Goal: Information Seeking & Learning: Learn about a topic

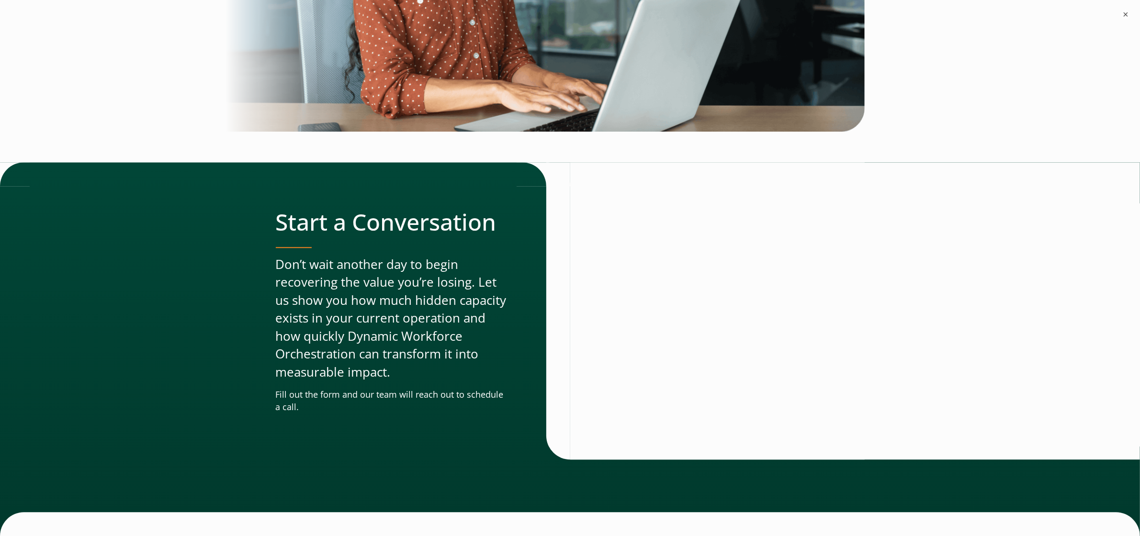
scroll to position [3150, 0]
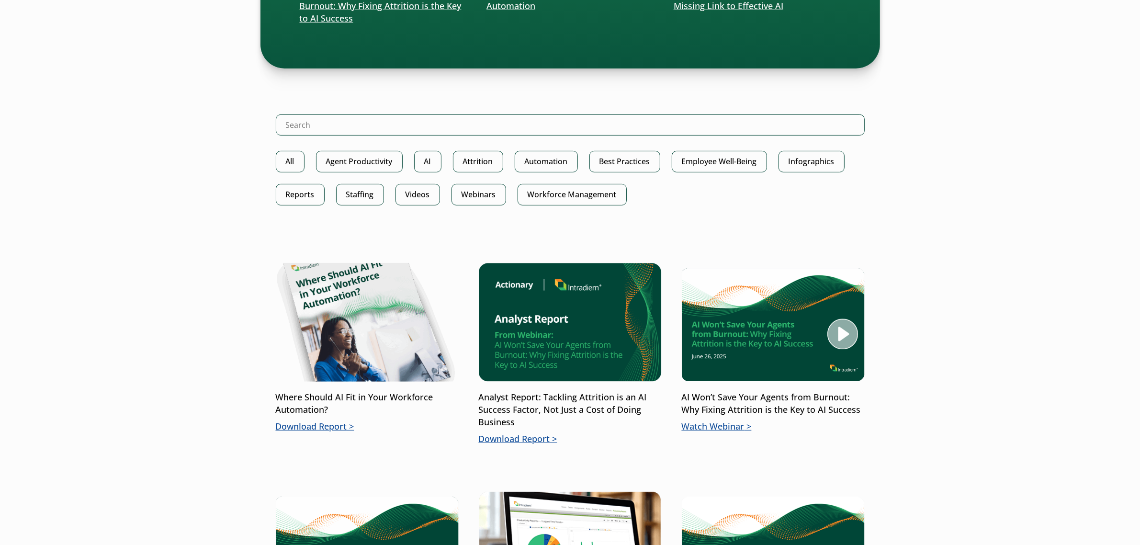
scroll to position [434, 0]
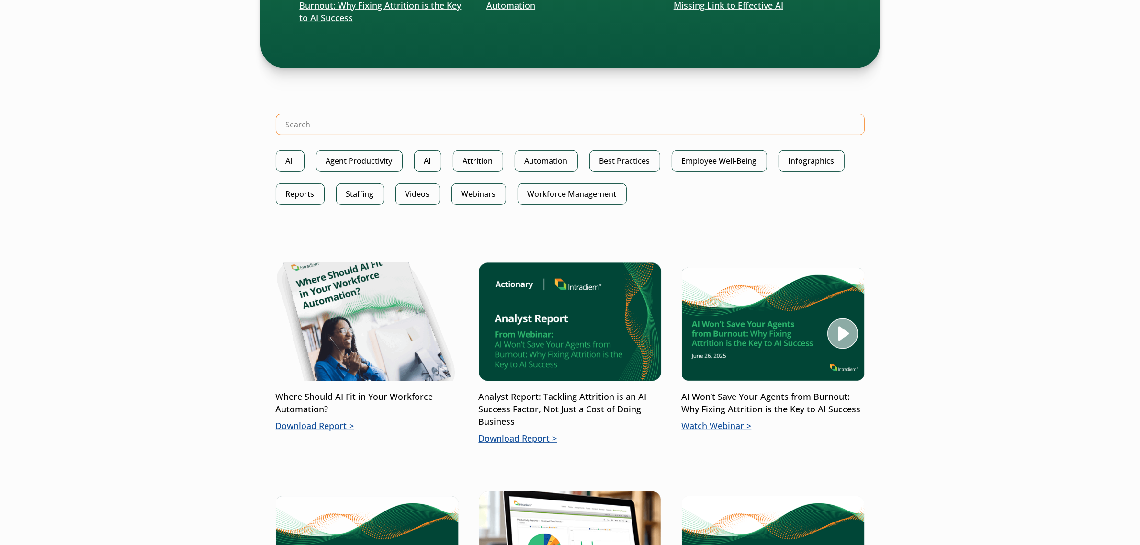
click at [373, 125] on input "Search Intradiem" at bounding box center [570, 124] width 589 height 21
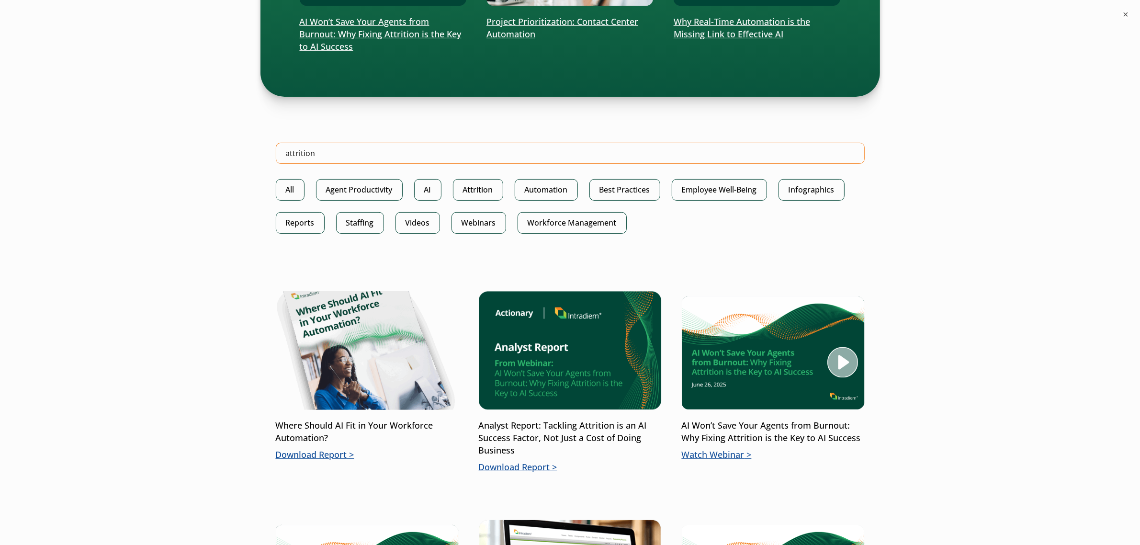
type input "attrition"
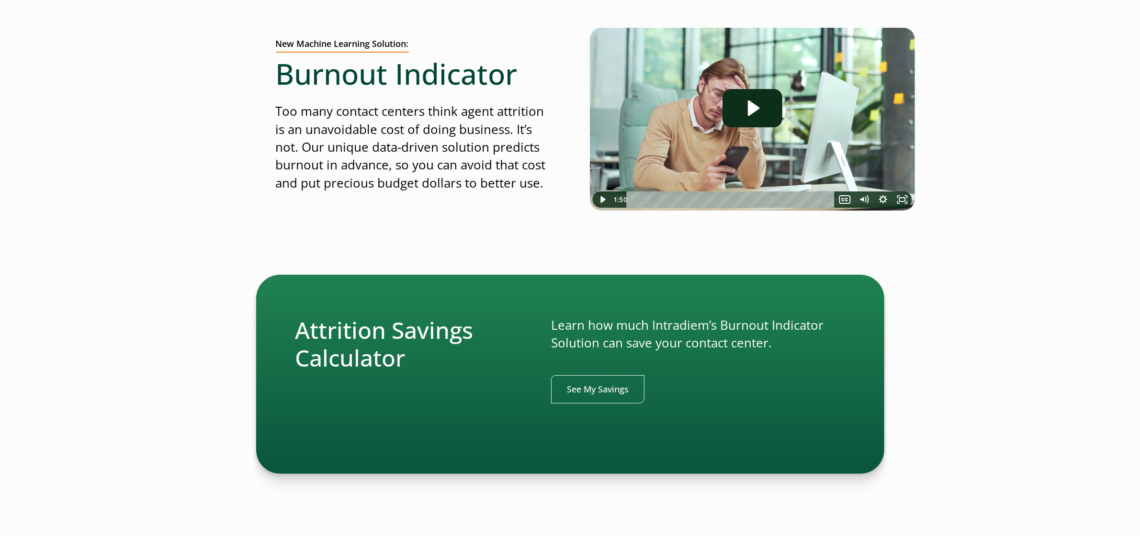
scroll to position [120, 0]
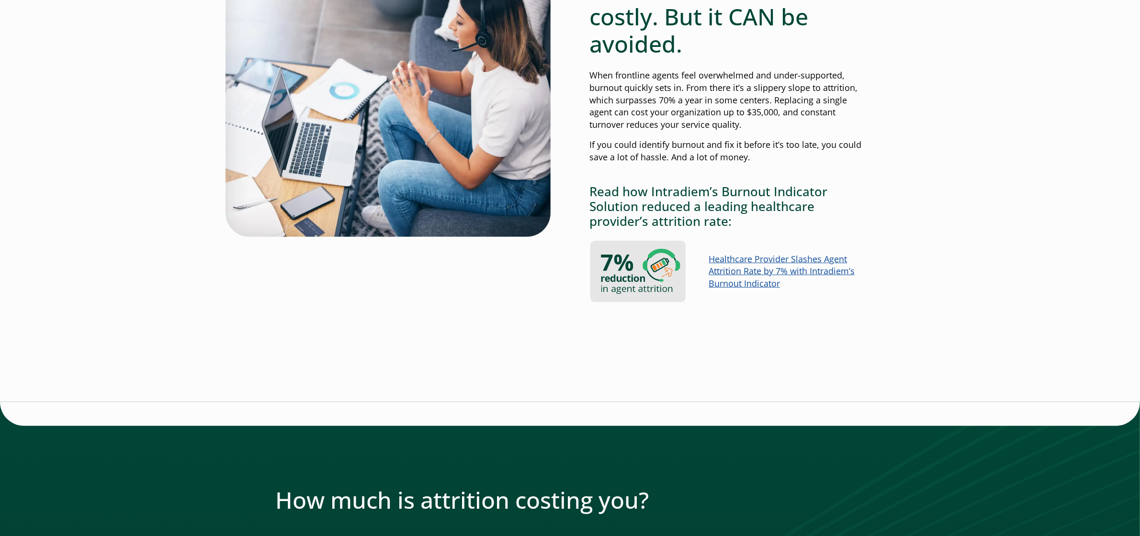
scroll to position [632, 5]
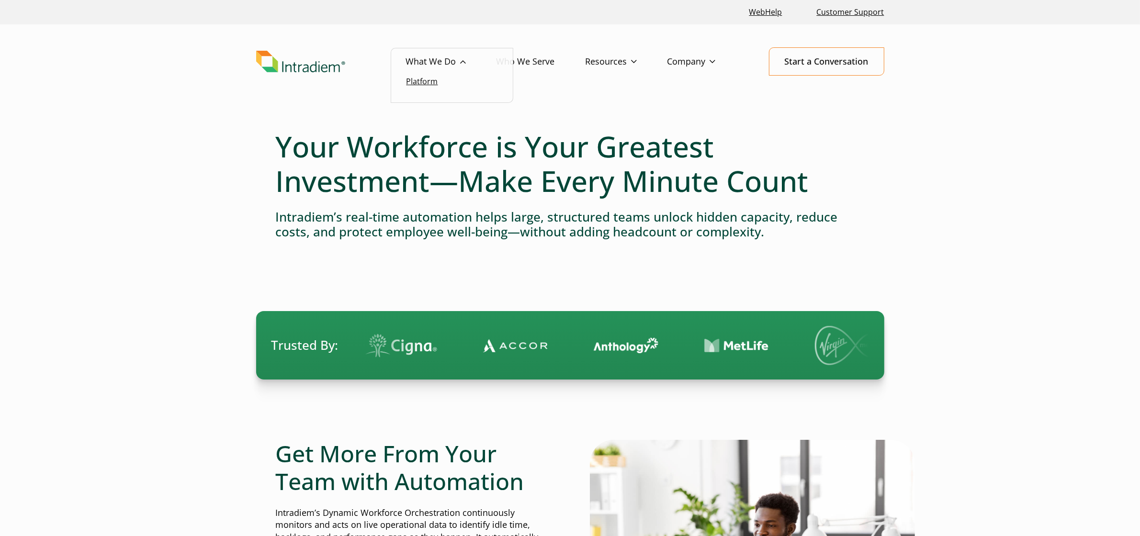
click at [419, 80] on link "Platform" at bounding box center [422, 81] width 32 height 11
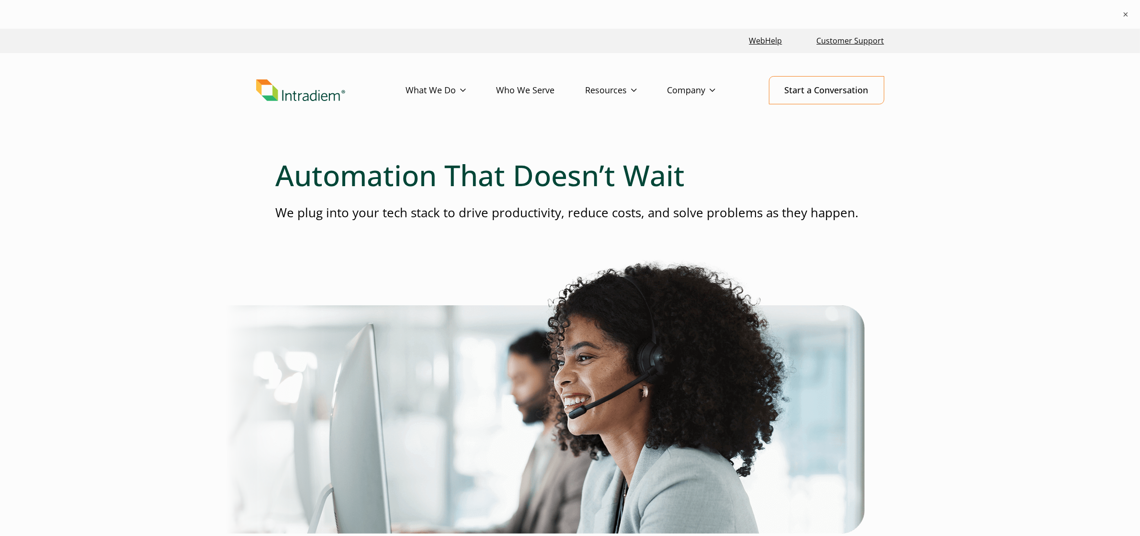
click at [537, 87] on link "Who We Serve" at bounding box center [540, 91] width 89 height 28
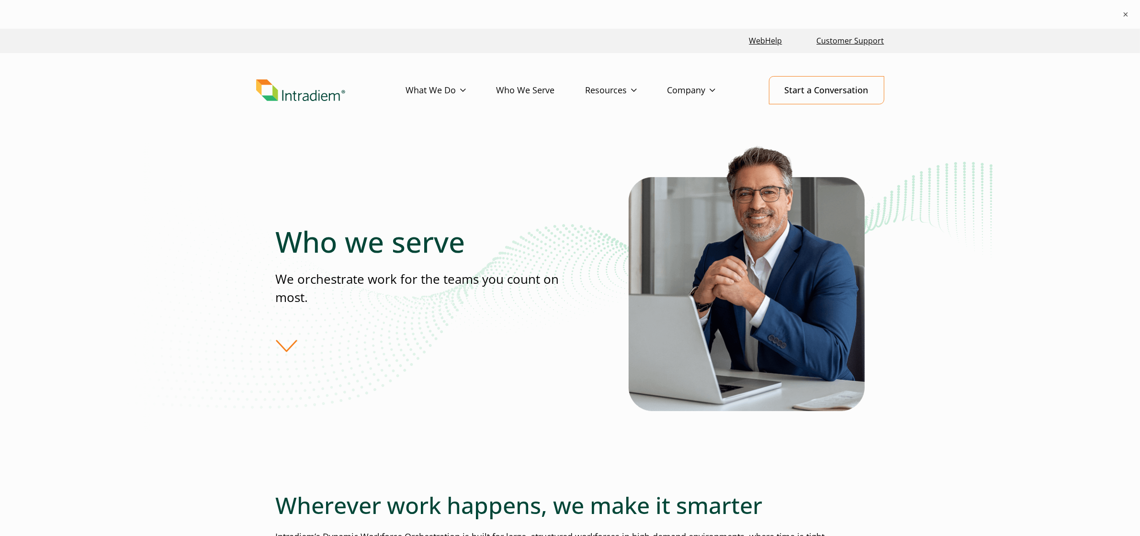
click at [306, 95] on img "Link to homepage of Intradiem" at bounding box center [300, 90] width 89 height 22
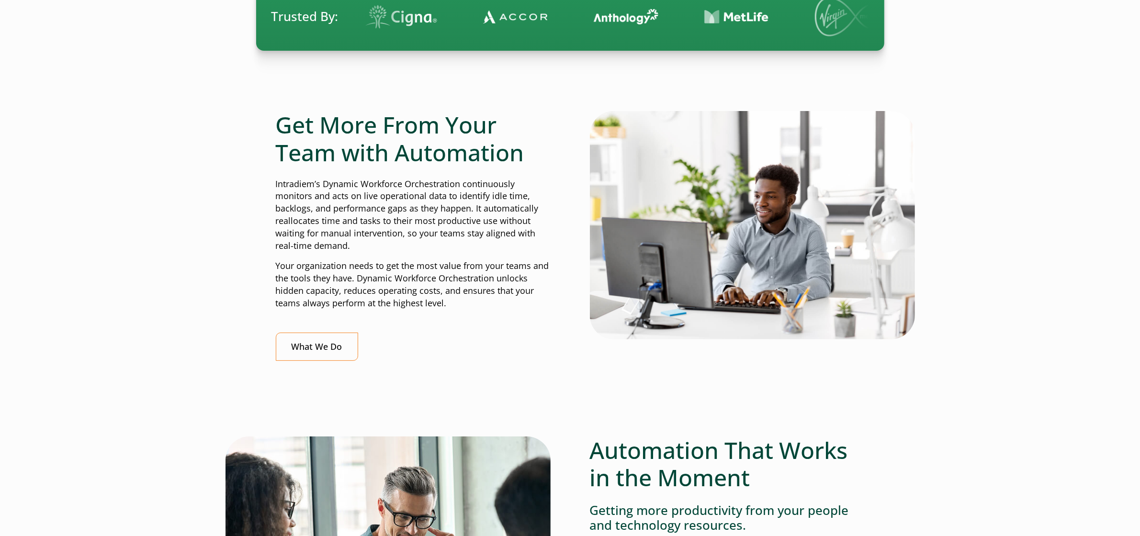
scroll to position [372, 0]
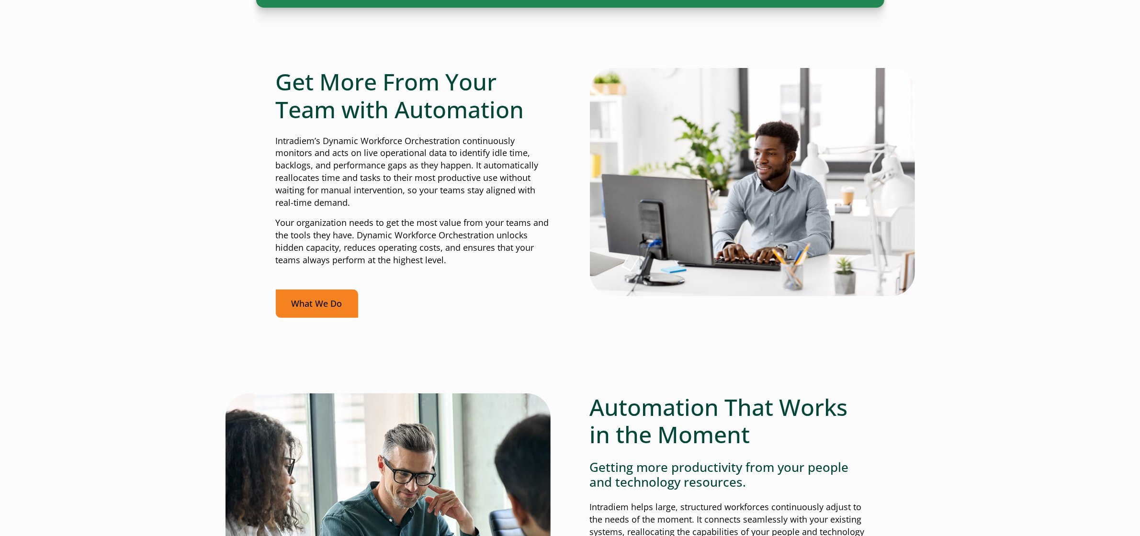
click at [290, 306] on link "What We Do" at bounding box center [317, 304] width 82 height 28
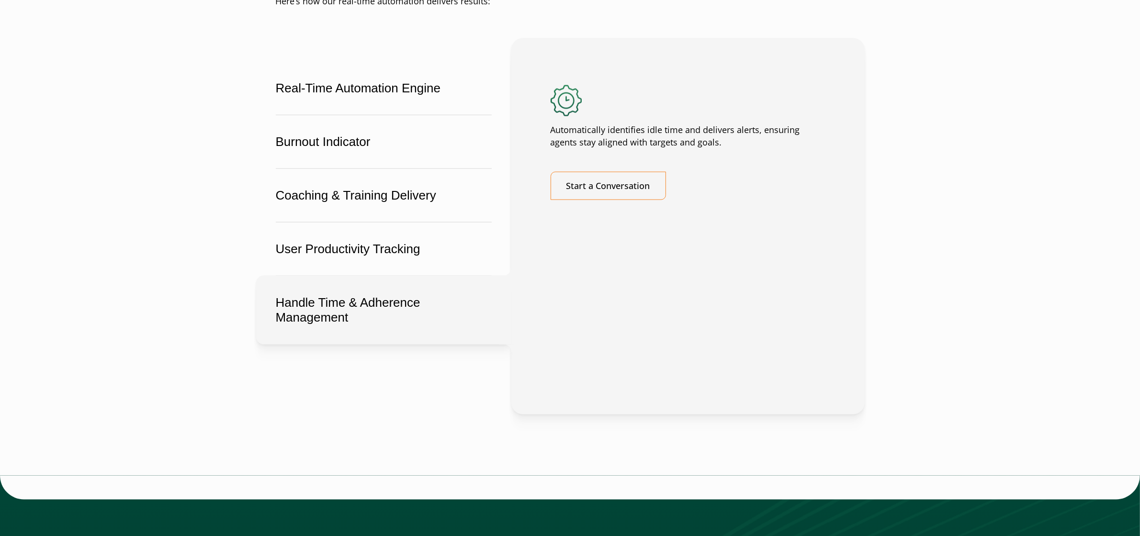
scroll to position [1734, 0]
click at [340, 168] on button "Burnout Indicator" at bounding box center [383, 141] width 255 height 54
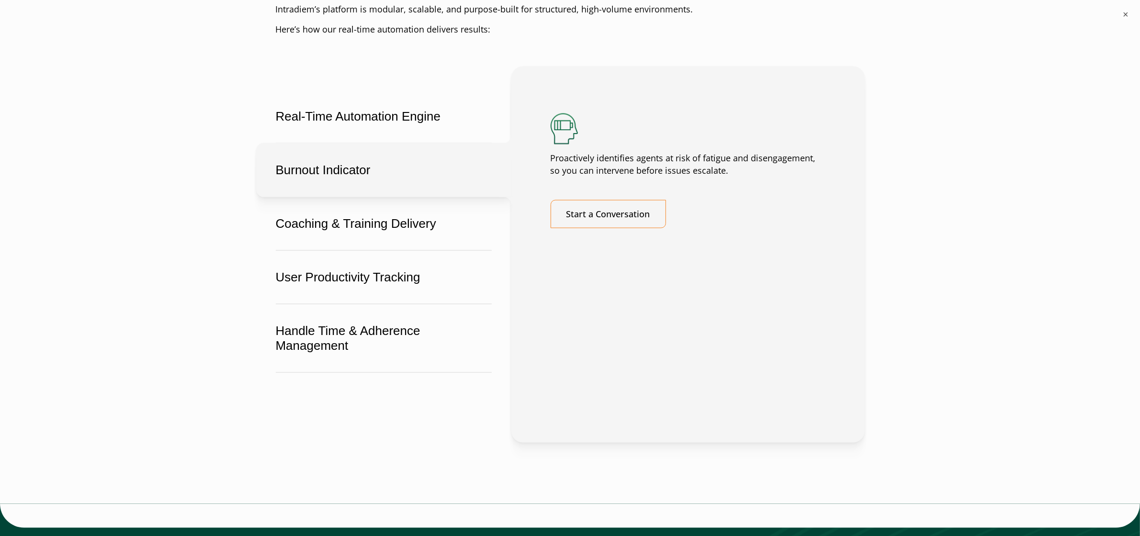
click at [352, 191] on button "Burnout Indicator" at bounding box center [383, 170] width 255 height 54
click at [599, 177] on p "Proactively identifies agents at risk of fatigue and disengagement, so you can …" at bounding box center [687, 164] width 275 height 25
click at [577, 228] on link "Start a Conversation" at bounding box center [607, 214] width 115 height 28
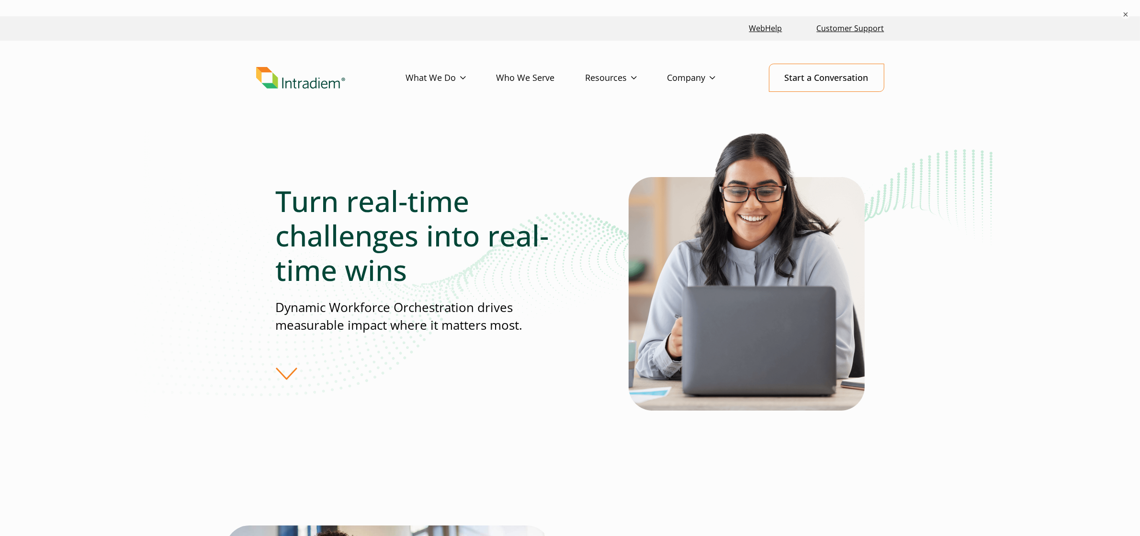
scroll to position [0, 5]
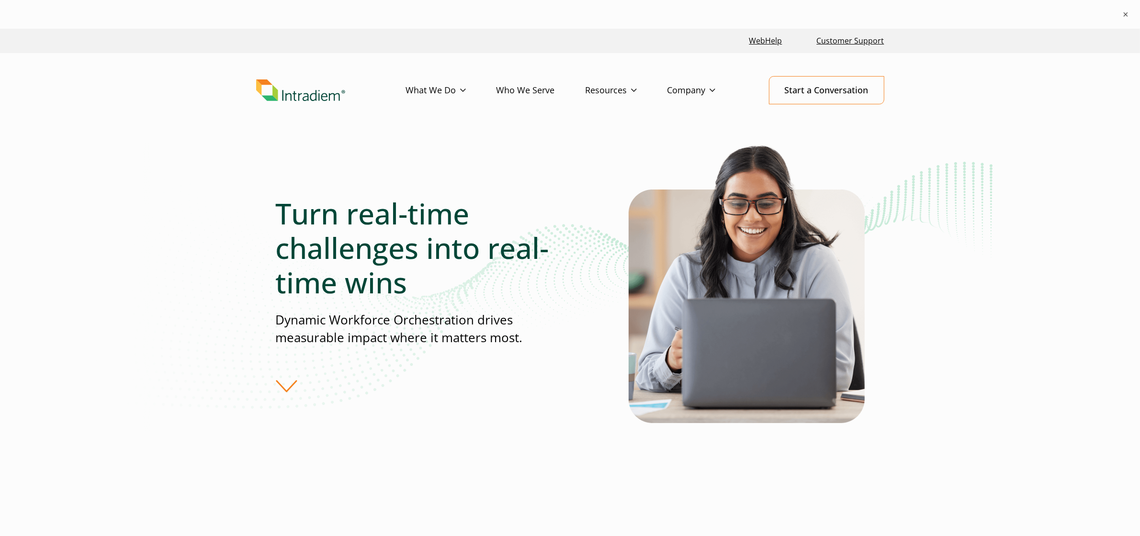
click at [290, 97] on img "Link to homepage of Intradiem" at bounding box center [300, 90] width 89 height 22
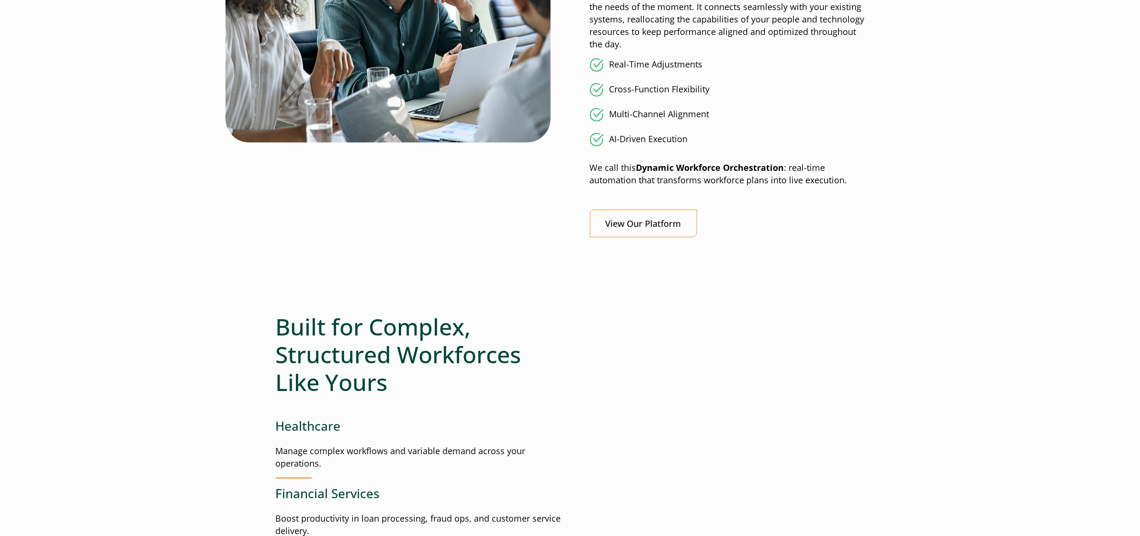
scroll to position [884, 0]
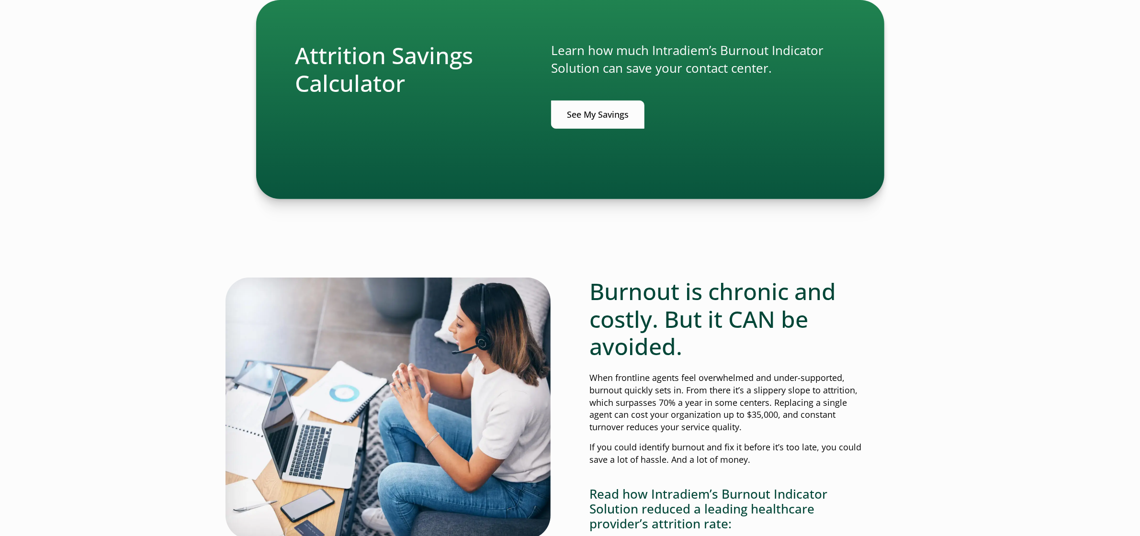
click at [577, 118] on link "See My Savings" at bounding box center [597, 115] width 93 height 28
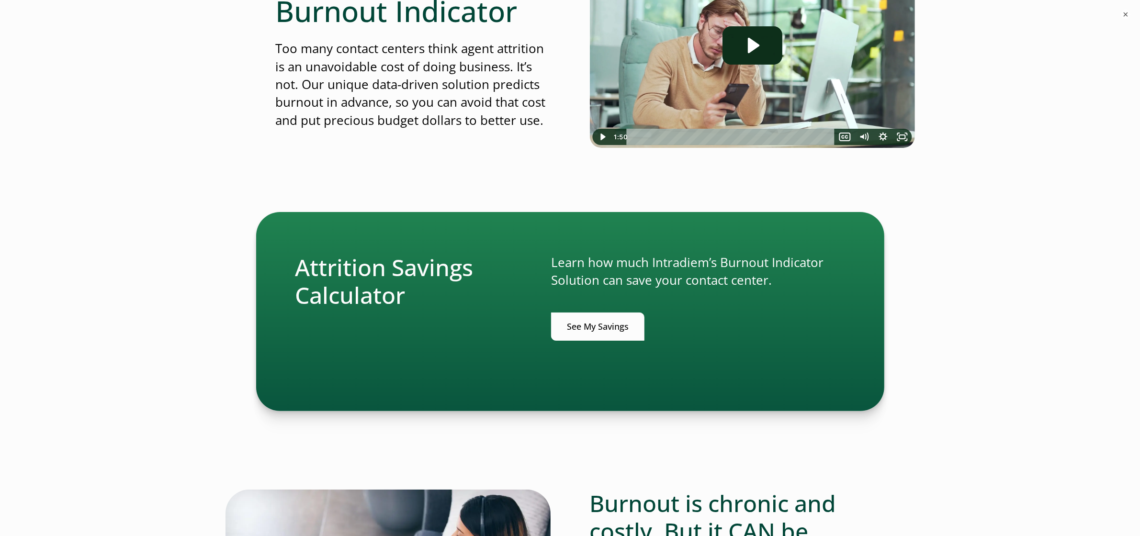
scroll to position [211, 0]
